Goal: Obtain resource: Download file/media

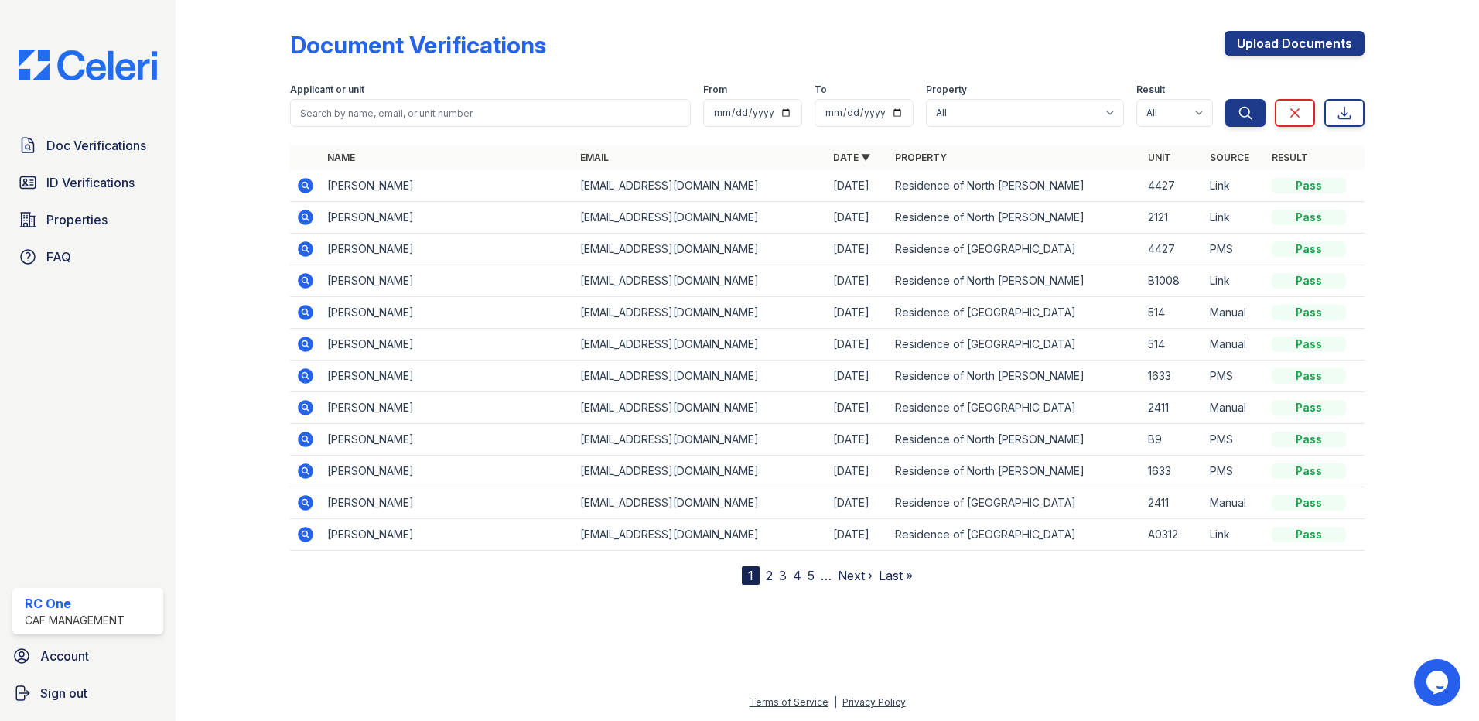
click at [306, 215] on icon at bounding box center [305, 217] width 19 height 19
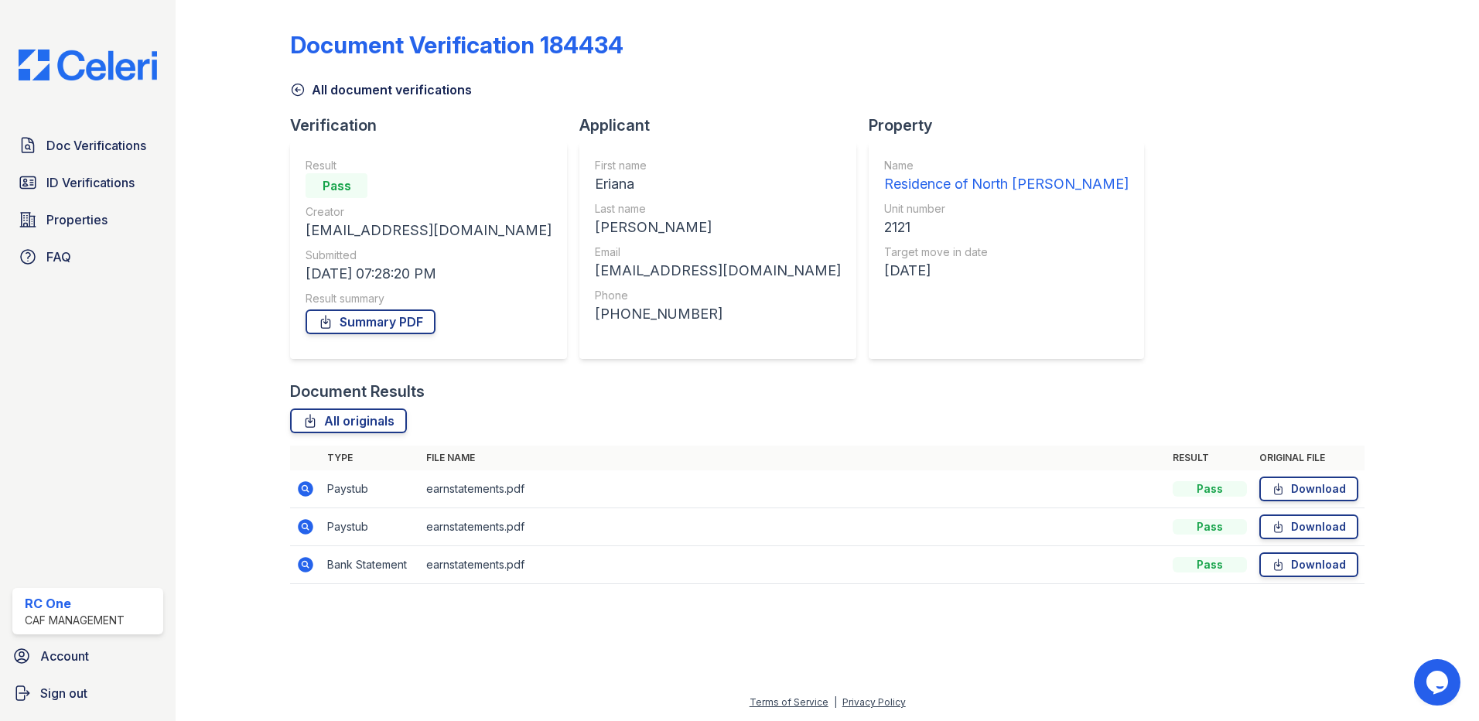
drag, startPoint x: 357, startPoint y: 720, endPoint x: 346, endPoint y: 720, distance: 10.8
click at [346, 720] on html "Doc Verifications ID Verifications Properties FAQ RC One CAF Management Account…" at bounding box center [739, 360] width 1479 height 721
click at [306, 567] on icon at bounding box center [305, 564] width 15 height 15
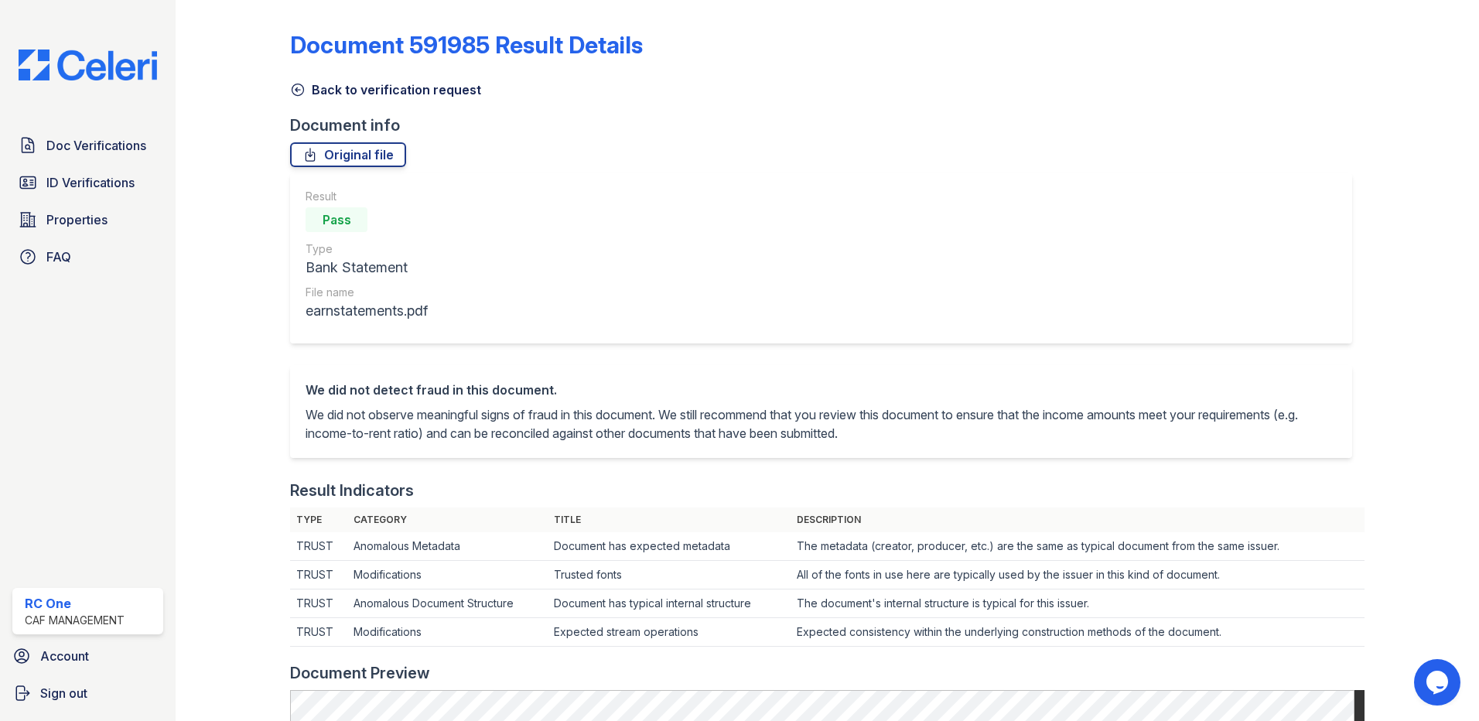
click at [298, 87] on icon at bounding box center [297, 89] width 15 height 15
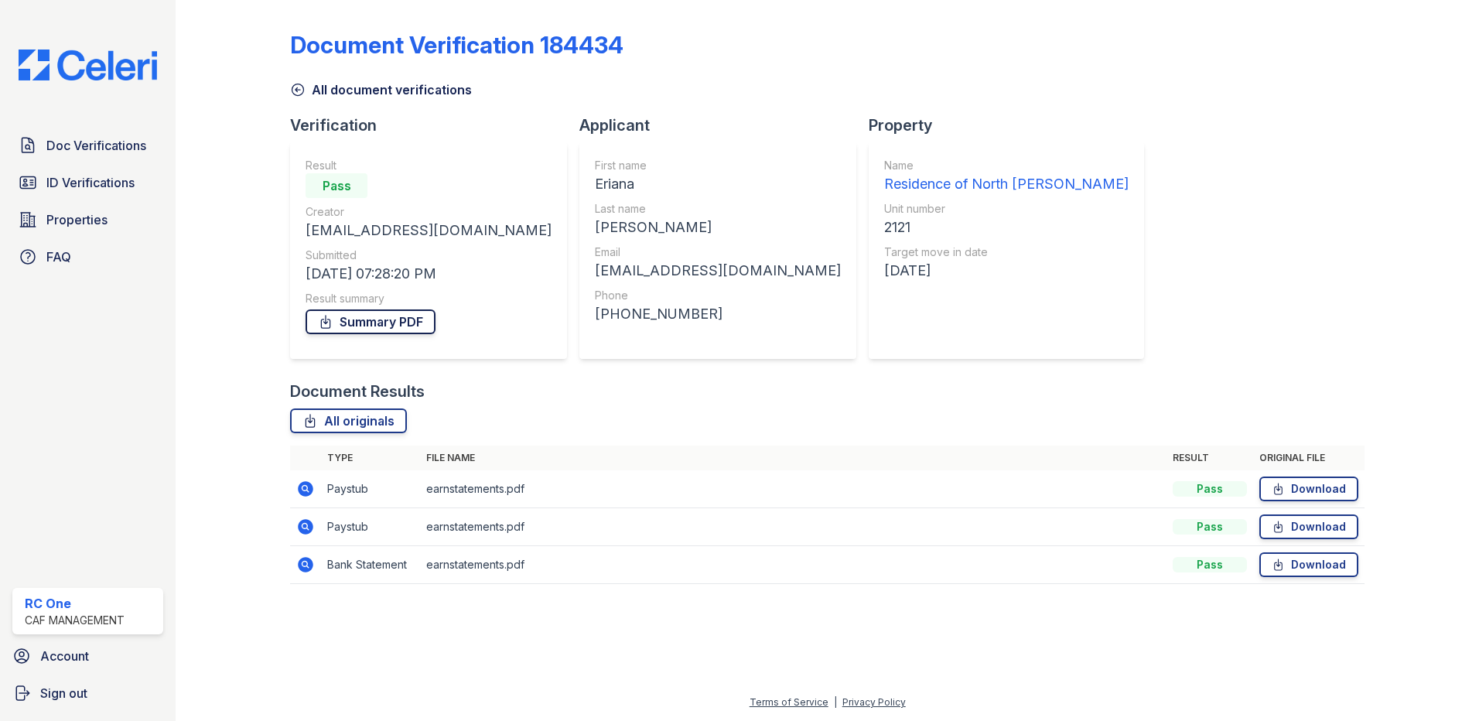
click at [360, 321] on link "Summary PDF" at bounding box center [371, 321] width 130 height 25
click at [1308, 483] on link "Download" at bounding box center [1308, 488] width 99 height 25
click at [1313, 527] on link "Download" at bounding box center [1308, 526] width 99 height 25
click at [1316, 579] on td "Download" at bounding box center [1308, 565] width 111 height 38
click at [1316, 566] on link "Download" at bounding box center [1308, 564] width 99 height 25
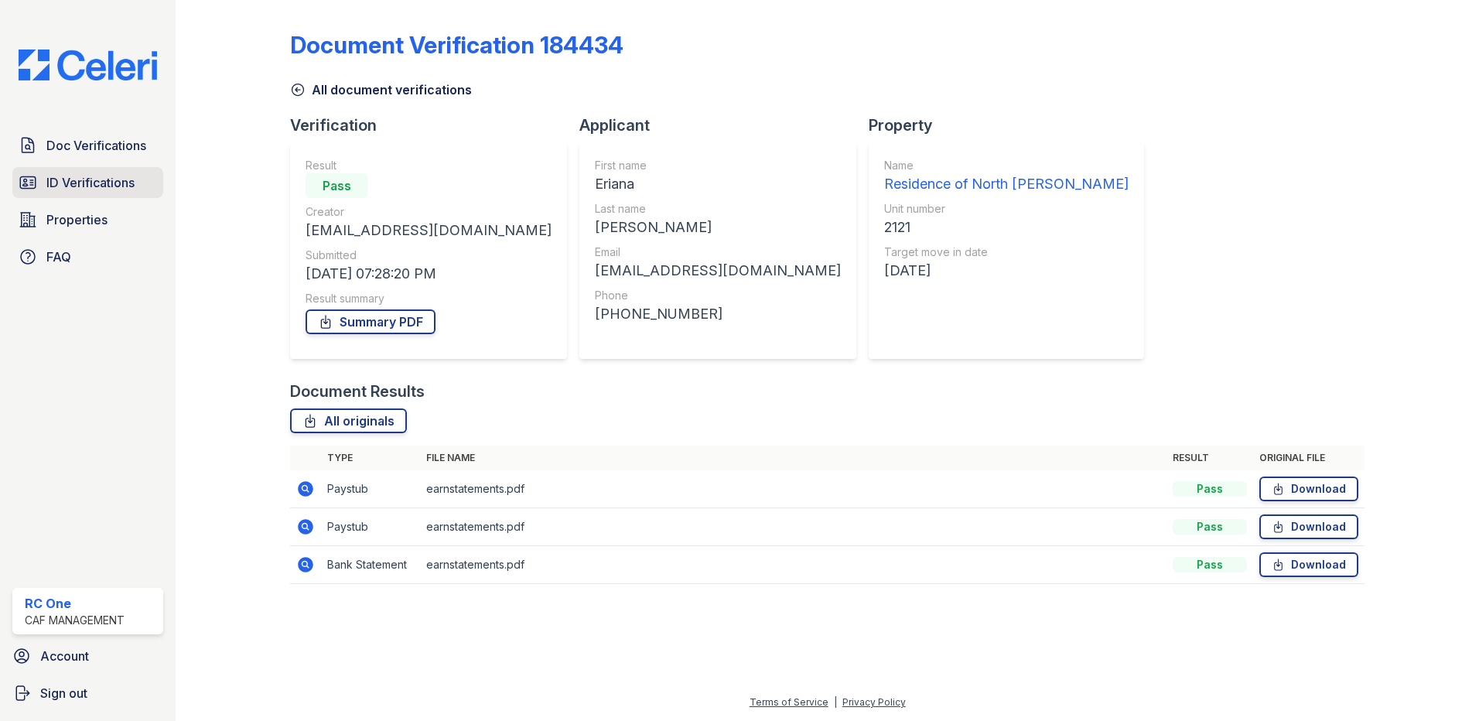
click at [84, 189] on span "ID Verifications" at bounding box center [90, 182] width 88 height 19
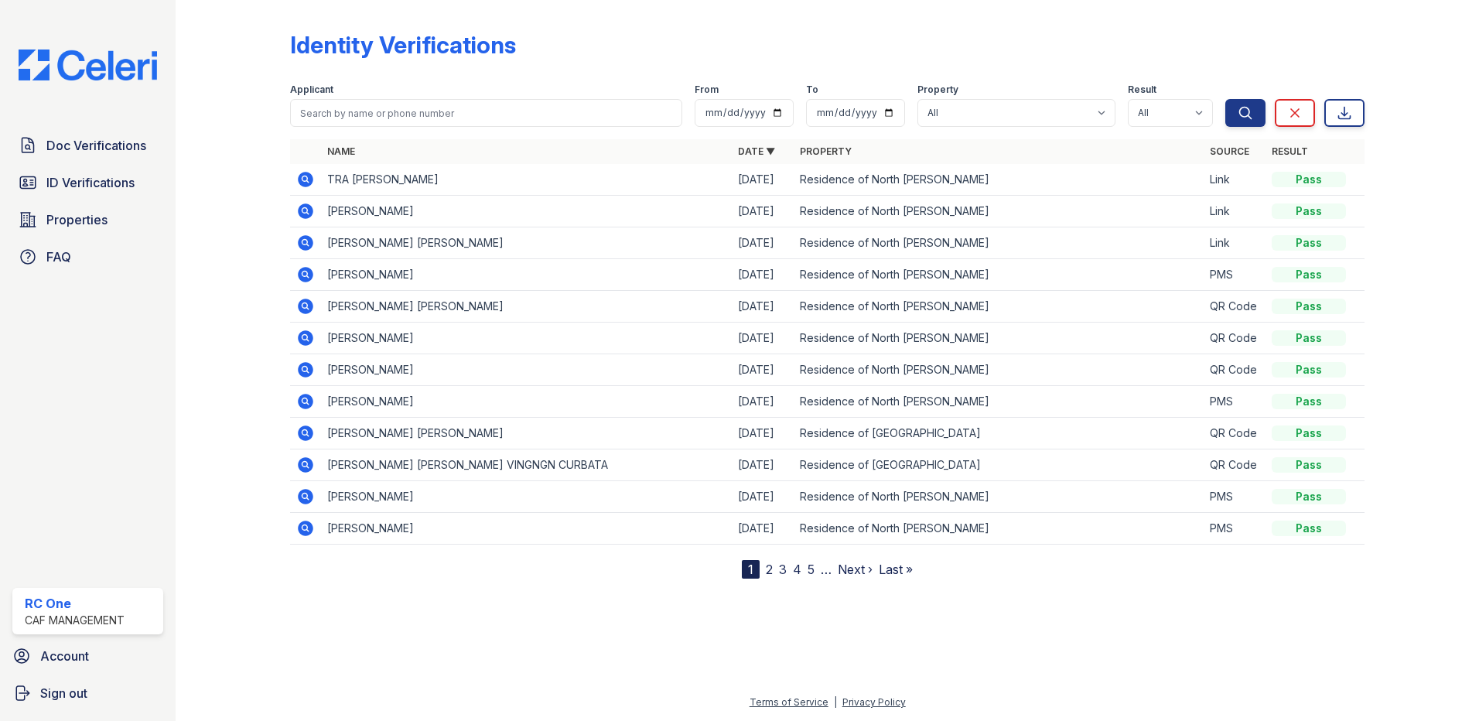
click at [309, 212] on icon at bounding box center [305, 210] width 15 height 15
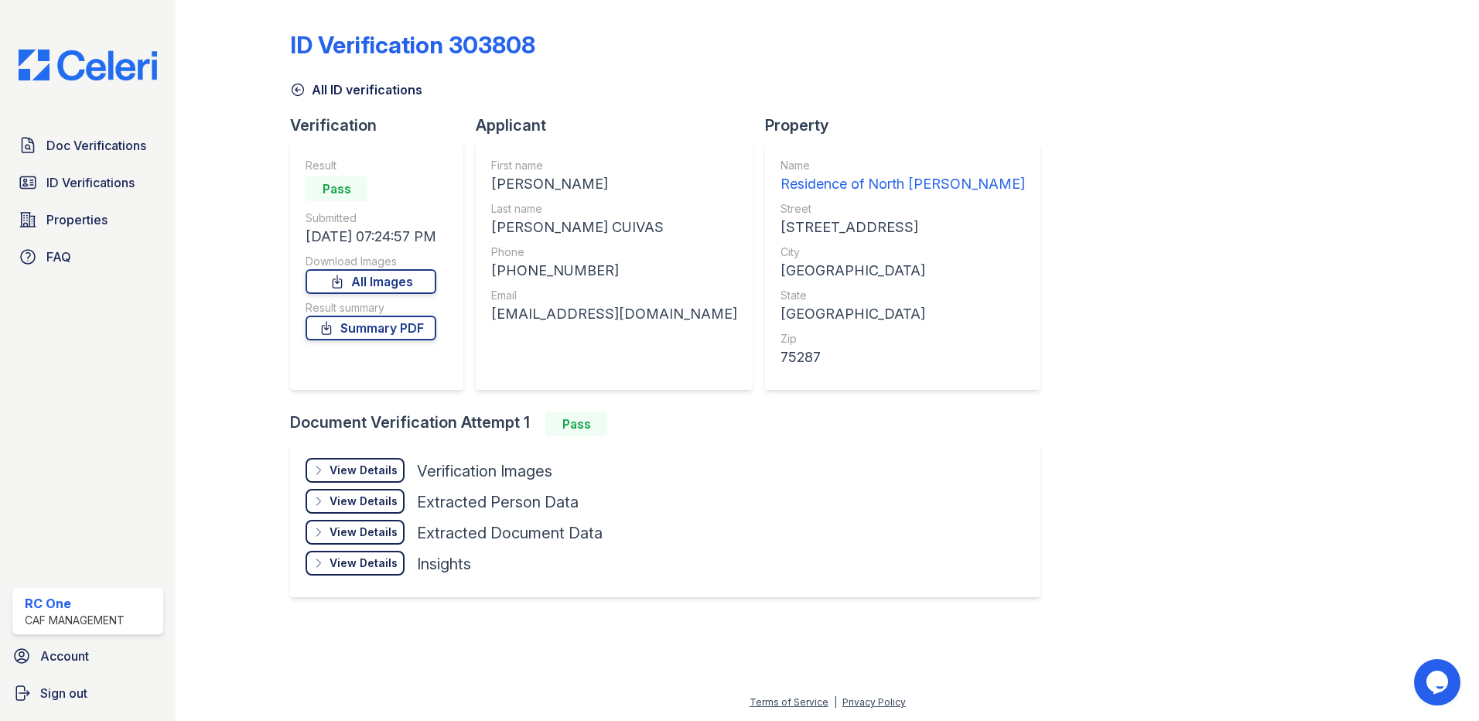
click at [365, 471] on div "View Details" at bounding box center [363, 470] width 68 height 15
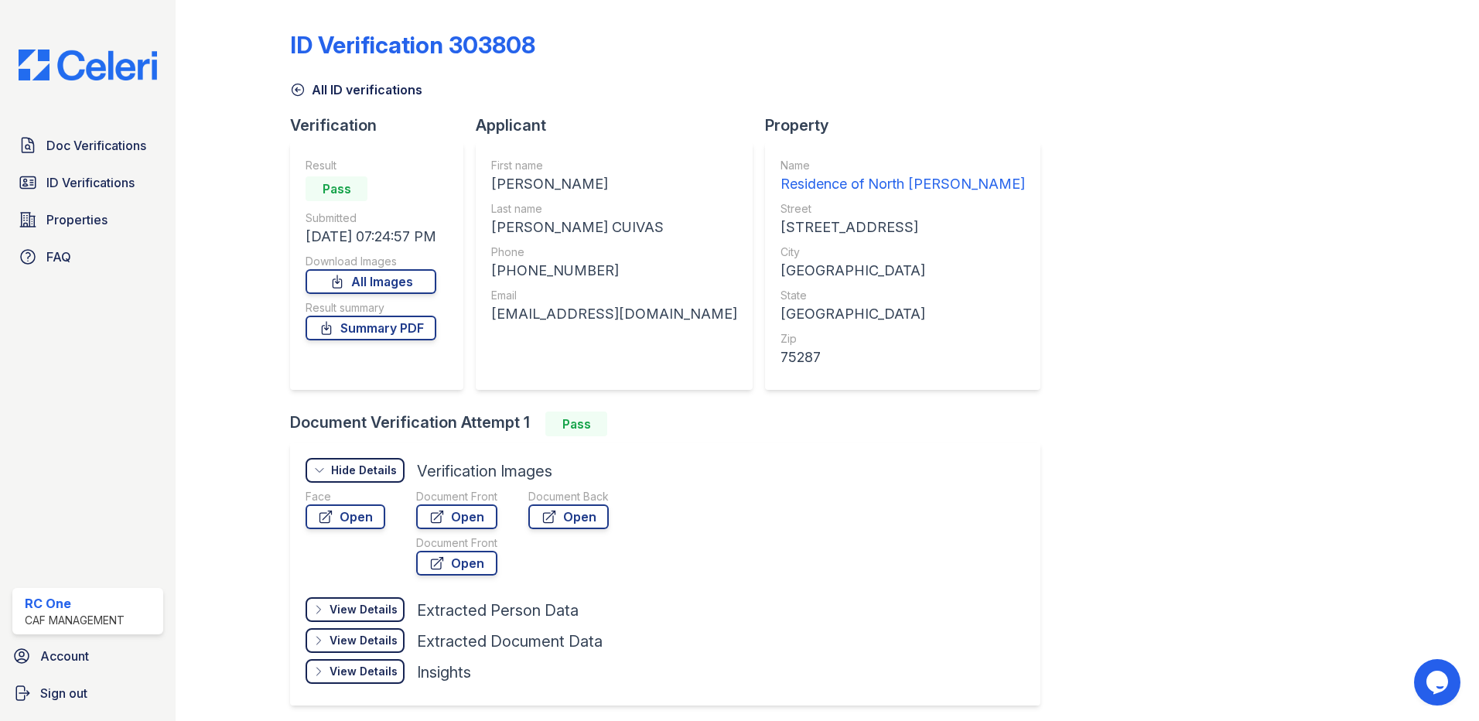
scroll to position [59, 0]
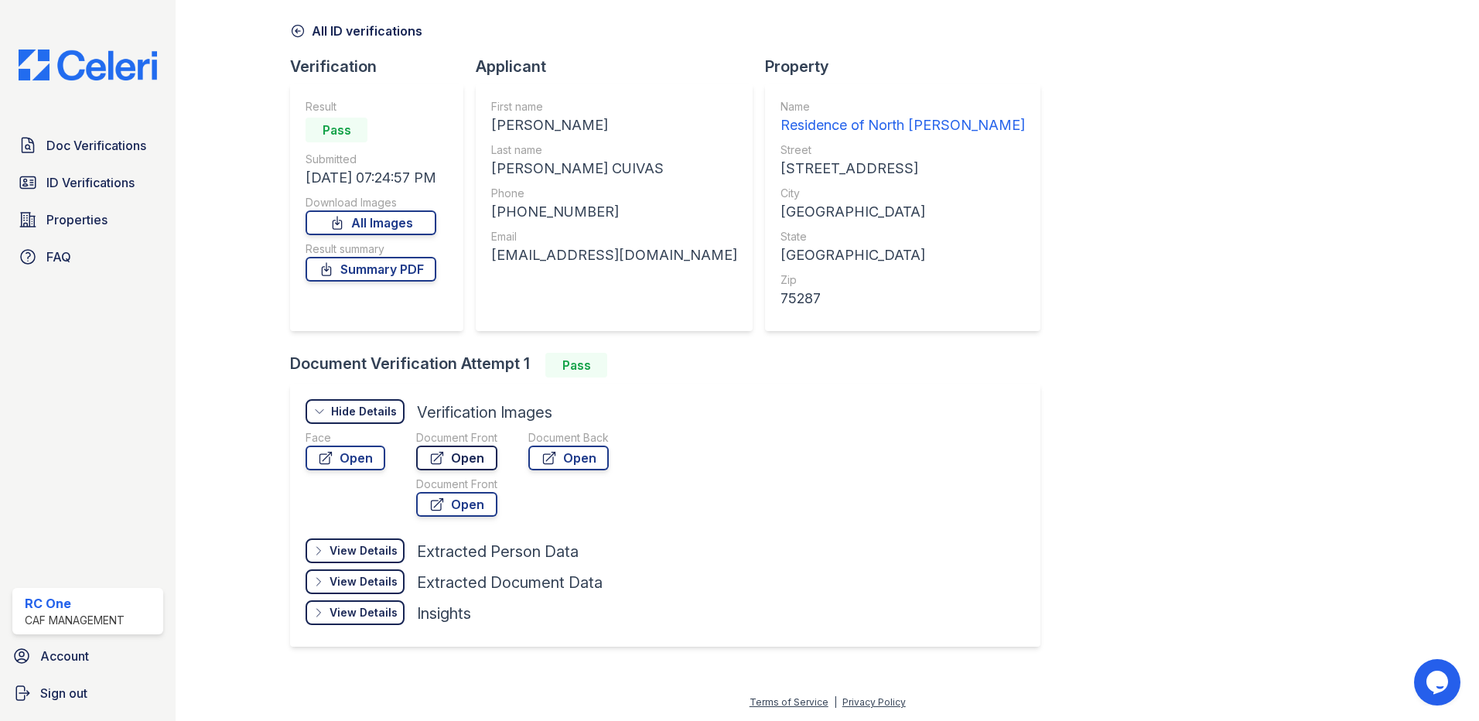
click at [472, 461] on link "Open" at bounding box center [456, 457] width 81 height 25
click at [357, 271] on link "Summary PDF" at bounding box center [371, 269] width 131 height 25
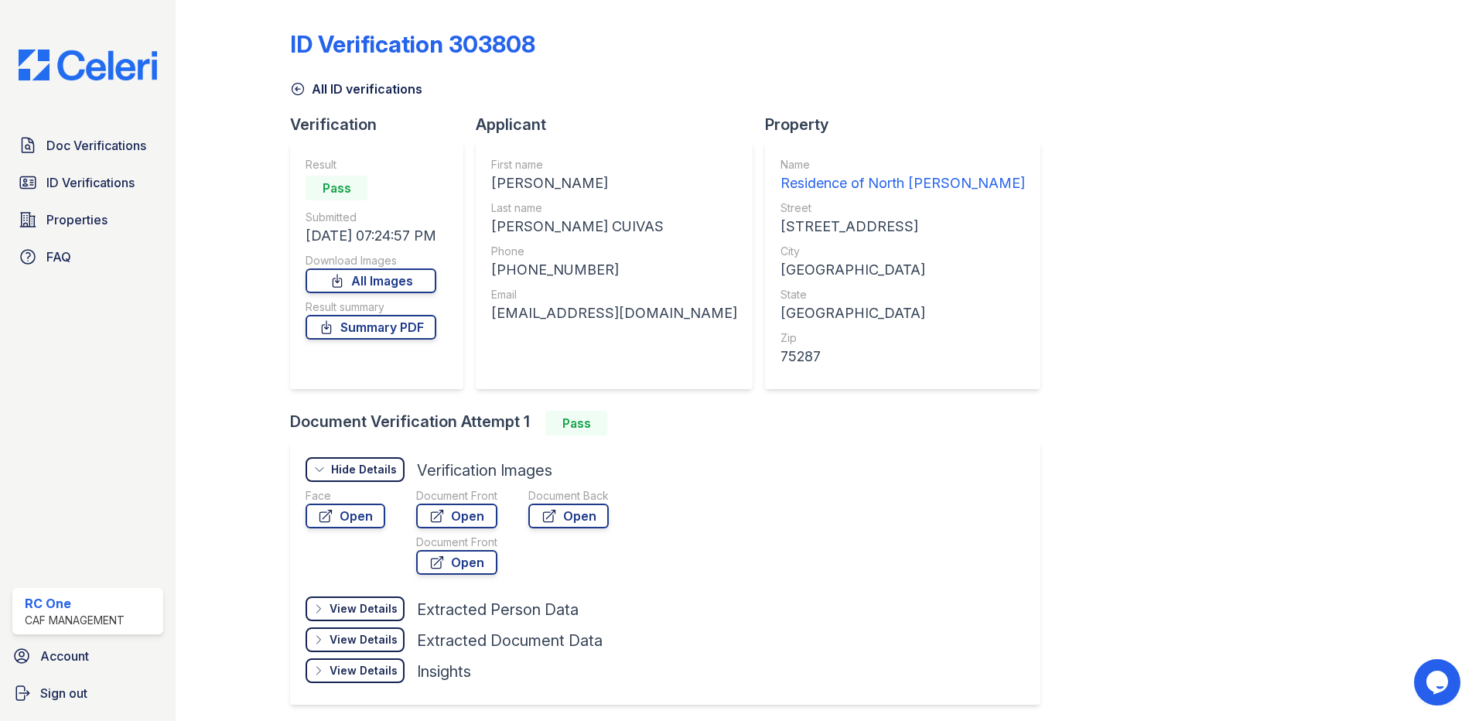
scroll to position [0, 0]
